Goal: Task Accomplishment & Management: Manage account settings

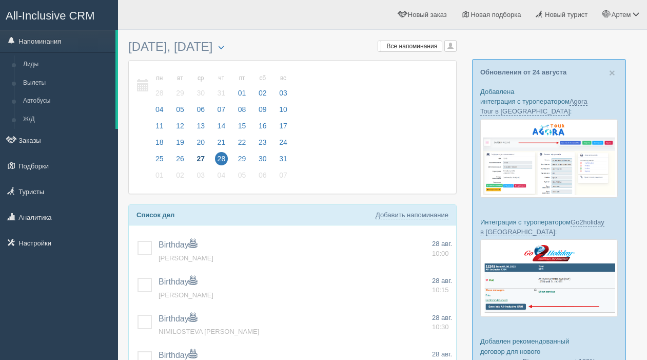
scroll to position [52, 0]
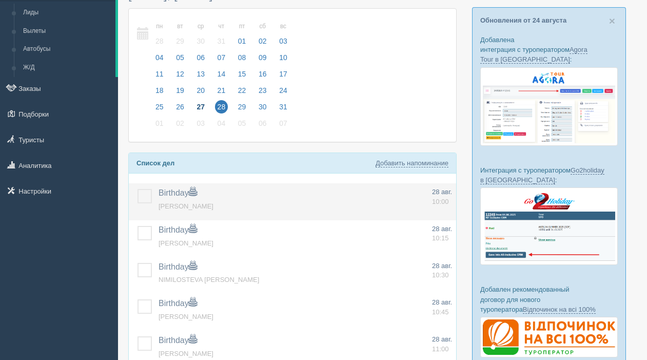
click at [138, 189] on label at bounding box center [138, 189] width 0 height 0
click at [0, 0] on input "checkbox" at bounding box center [0, 0] width 0 height 0
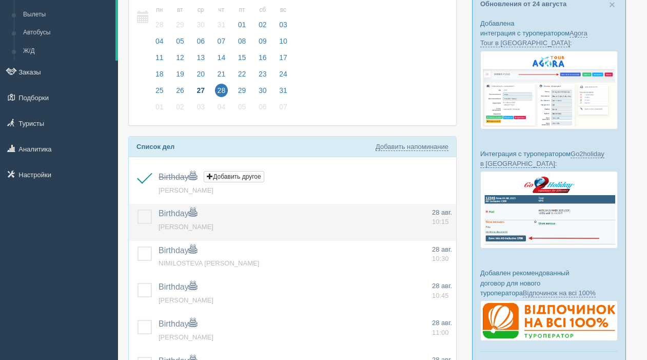
scroll to position [69, 0]
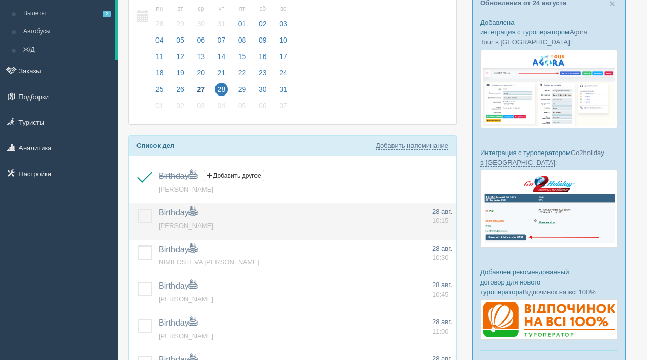
click at [138, 208] on label at bounding box center [138, 208] width 0 height 0
click at [0, 0] on input "checkbox" at bounding box center [0, 0] width 0 height 0
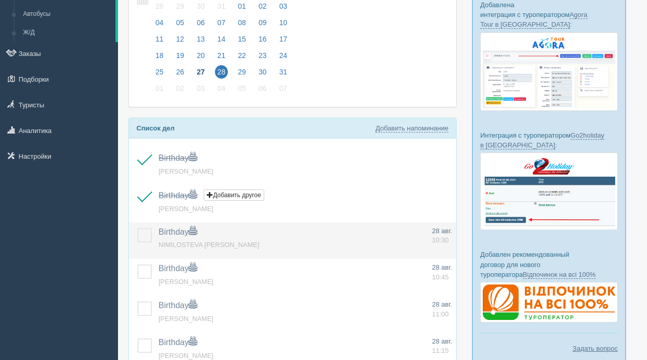
drag, startPoint x: 141, startPoint y: 235, endPoint x: 148, endPoint y: 242, distance: 10.2
click at [138, 228] on label at bounding box center [138, 228] width 0 height 0
click at [0, 0] on input "checkbox" at bounding box center [0, 0] width 0 height 0
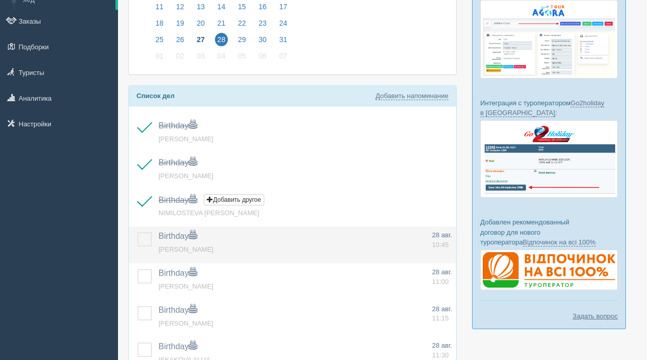
click at [138, 232] on label at bounding box center [138, 232] width 0 height 0
click at [0, 0] on input "checkbox" at bounding box center [0, 0] width 0 height 0
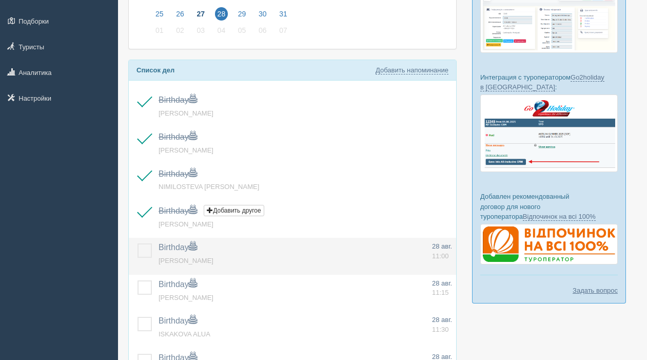
scroll to position [149, 0]
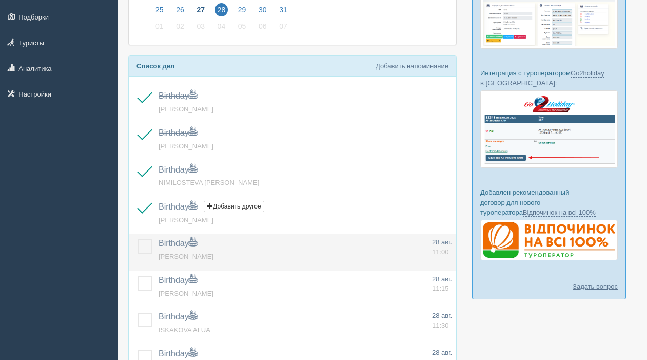
click at [138, 239] on label at bounding box center [138, 239] width 0 height 0
click at [0, 0] on input "checkbox" at bounding box center [0, 0] width 0 height 0
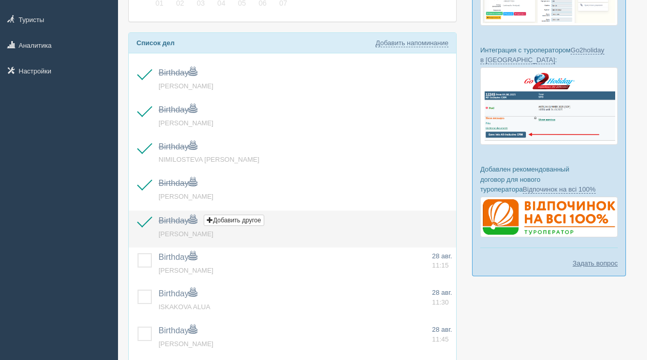
scroll to position [176, 0]
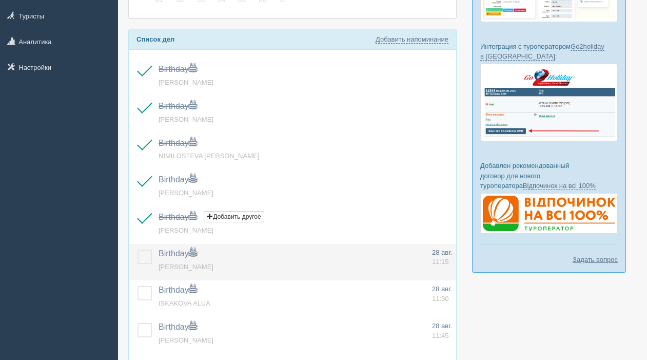
click at [138, 250] on label at bounding box center [138, 250] width 0 height 0
click at [0, 0] on input "checkbox" at bounding box center [0, 0] width 0 height 0
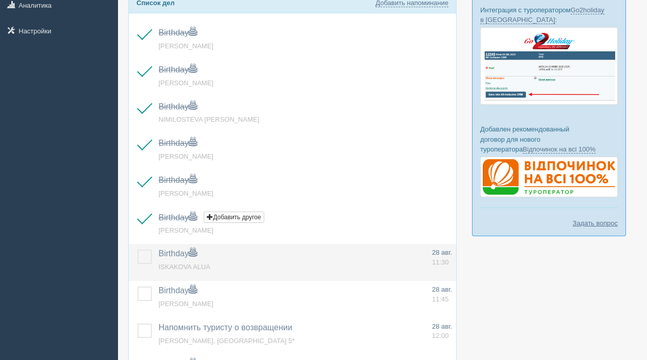
click at [138, 250] on label at bounding box center [138, 250] width 0 height 0
click at [0, 0] on input "checkbox" at bounding box center [0, 0] width 0 height 0
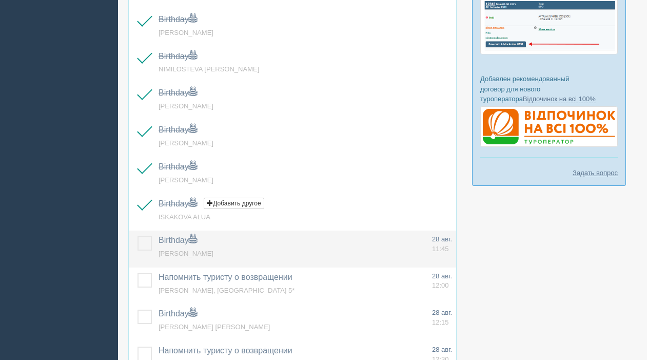
click at [138, 236] on label at bounding box center [138, 236] width 0 height 0
click at [0, 0] on input "checkbox" at bounding box center [0, 0] width 0 height 0
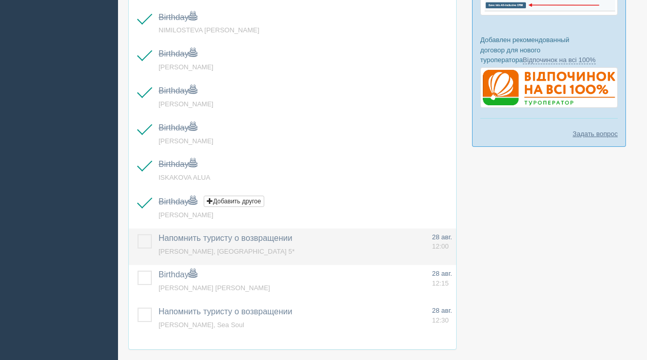
click at [138, 234] on label at bounding box center [138, 234] width 0 height 0
click at [0, 0] on input "checkbox" at bounding box center [0, 0] width 0 height 0
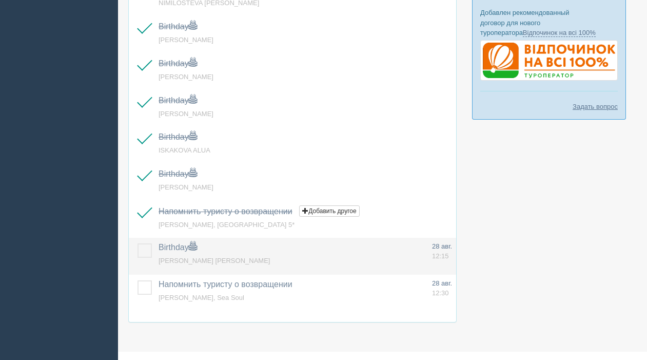
scroll to position [336, 0]
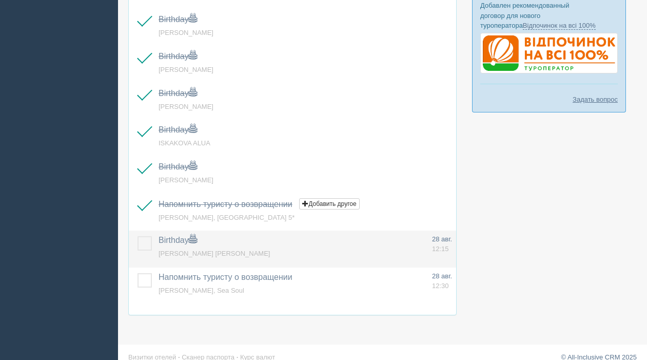
click at [138, 236] on label at bounding box center [138, 236] width 0 height 0
click at [0, 0] on input "checkbox" at bounding box center [0, 0] width 0 height 0
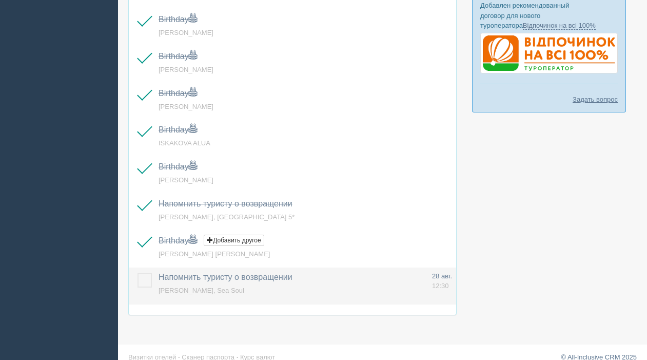
click at [138, 273] on label at bounding box center [138, 273] width 0 height 0
click at [0, 0] on input "checkbox" at bounding box center [0, 0] width 0 height 0
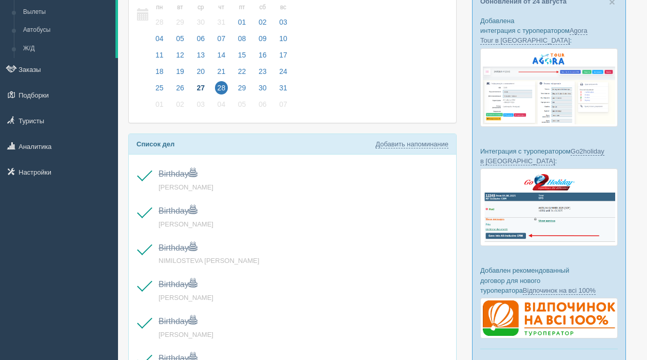
scroll to position [0, 0]
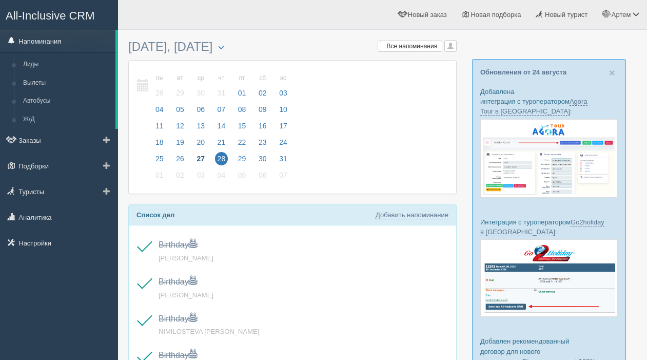
click at [55, 41] on link "Напоминания" at bounding box center [58, 41] width 116 height 23
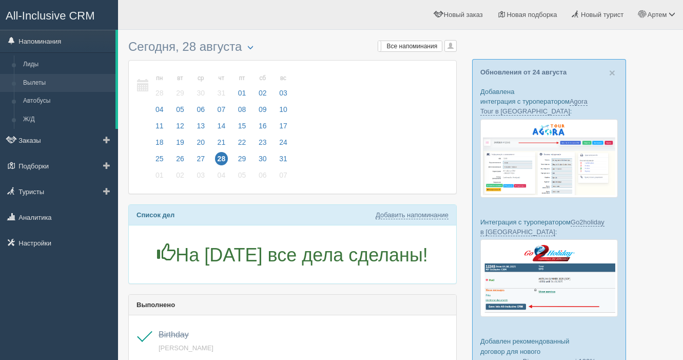
click at [45, 78] on link "Вылеты" at bounding box center [66, 83] width 97 height 18
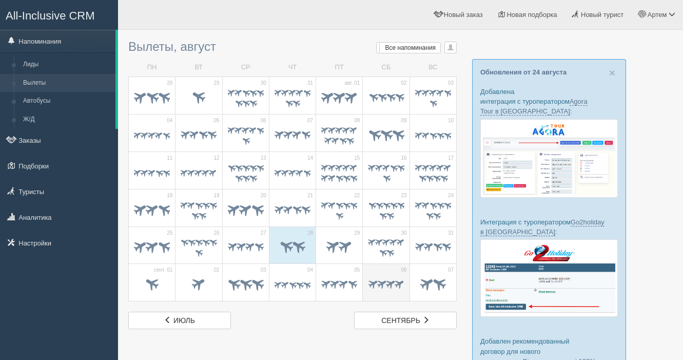
scroll to position [36, 0]
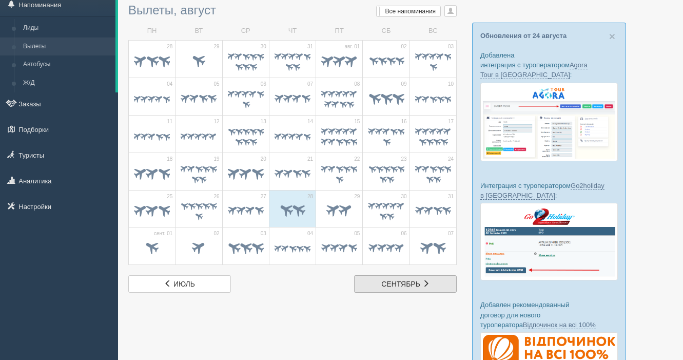
click at [391, 281] on span "сентябрь" at bounding box center [401, 284] width 39 height 8
